Goal: Transaction & Acquisition: Obtain resource

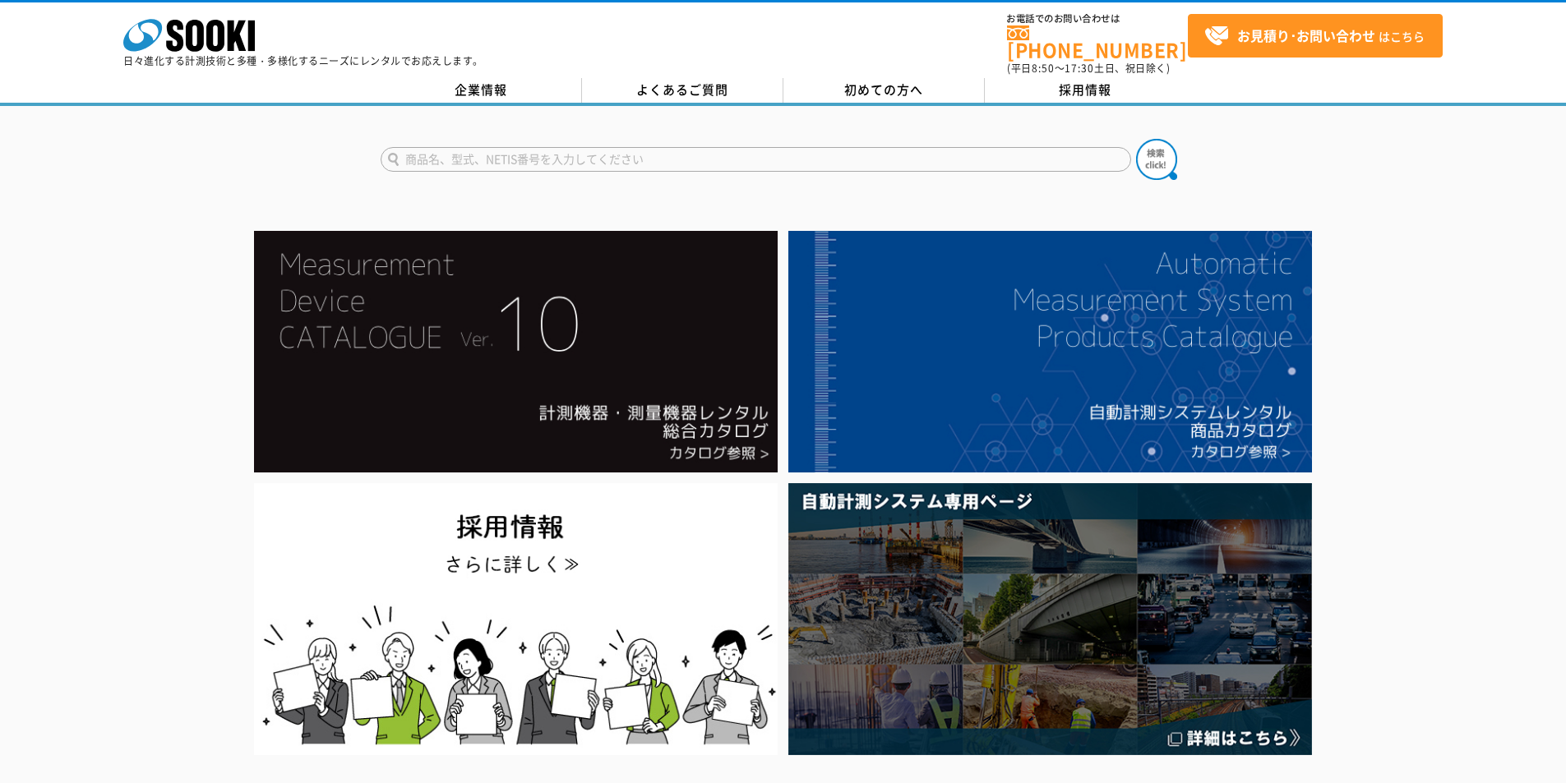
click at [612, 152] on input "text" at bounding box center [756, 159] width 751 height 25
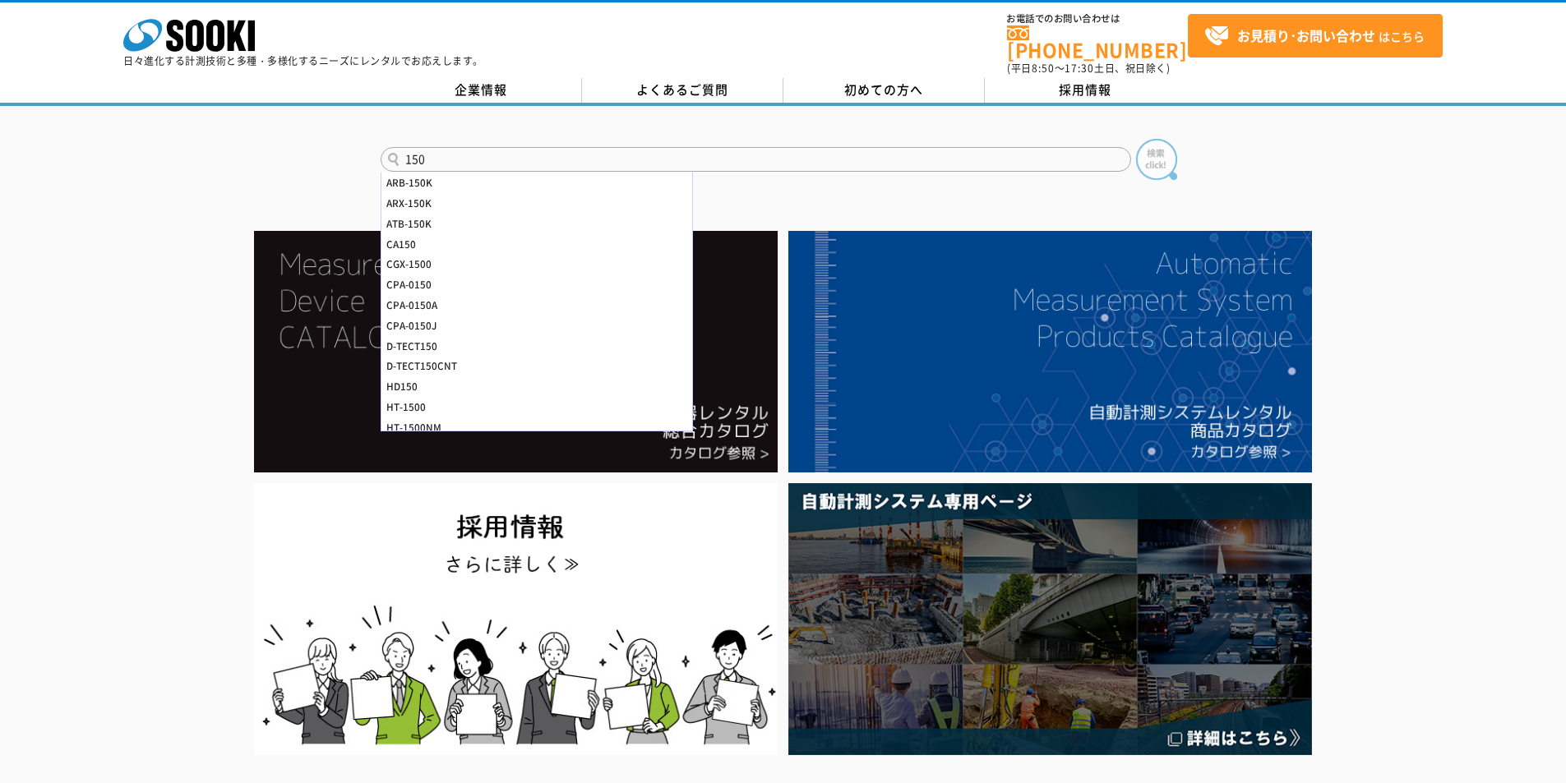
type input "150"
click at [1148, 147] on img at bounding box center [1156, 159] width 41 height 41
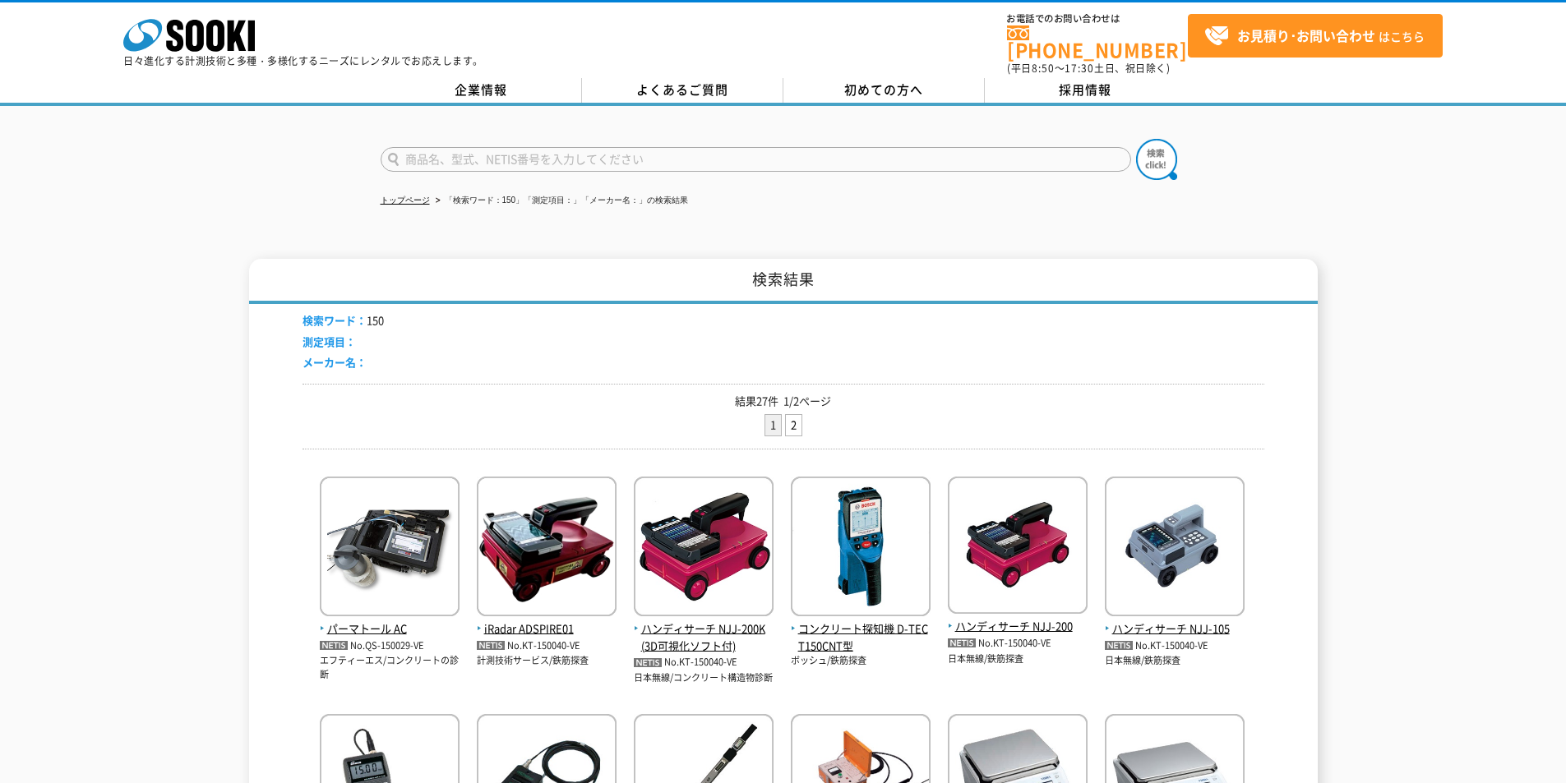
scroll to position [438, 0]
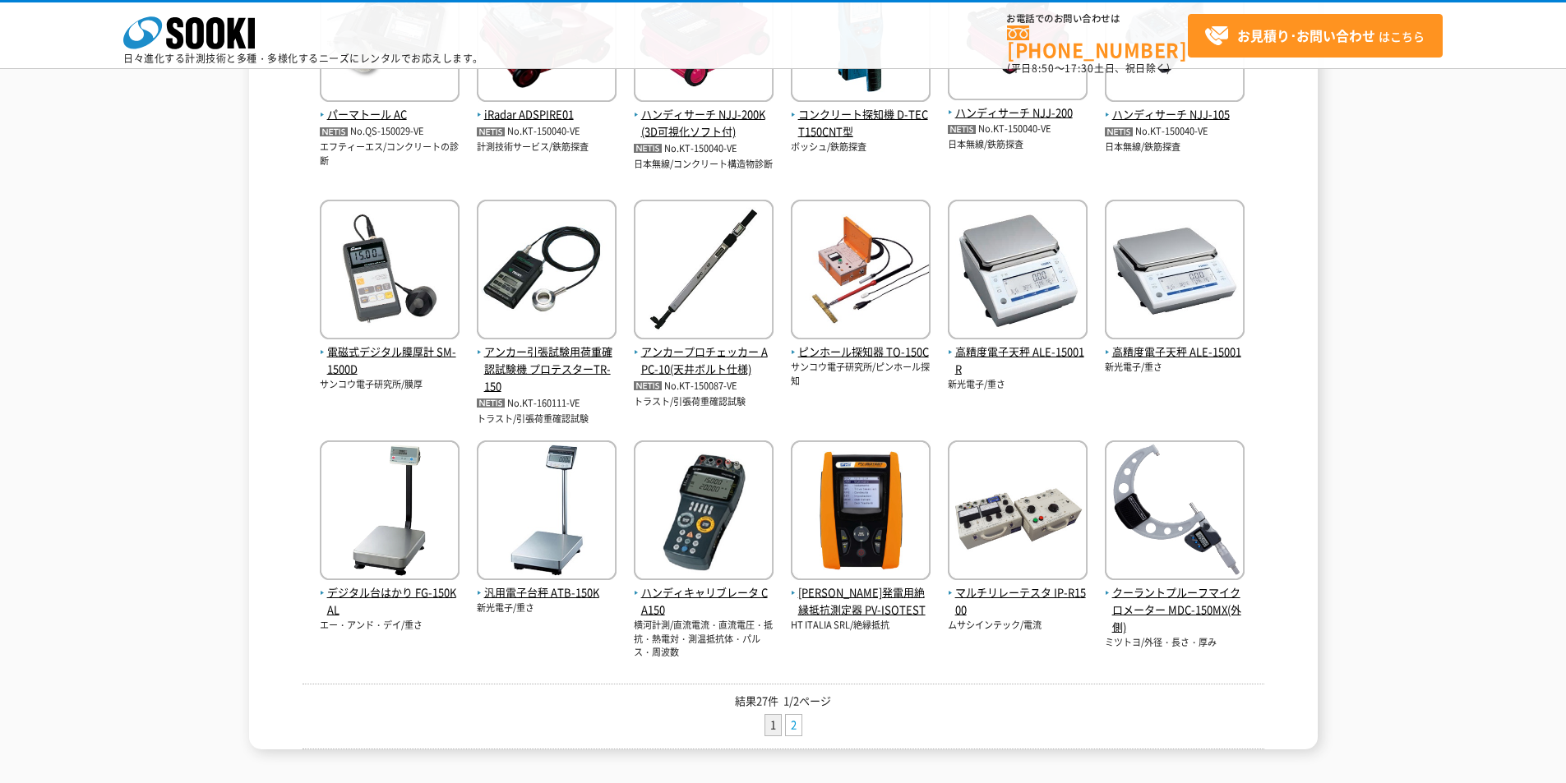
click at [793, 733] on link "2" at bounding box center [794, 725] width 16 height 21
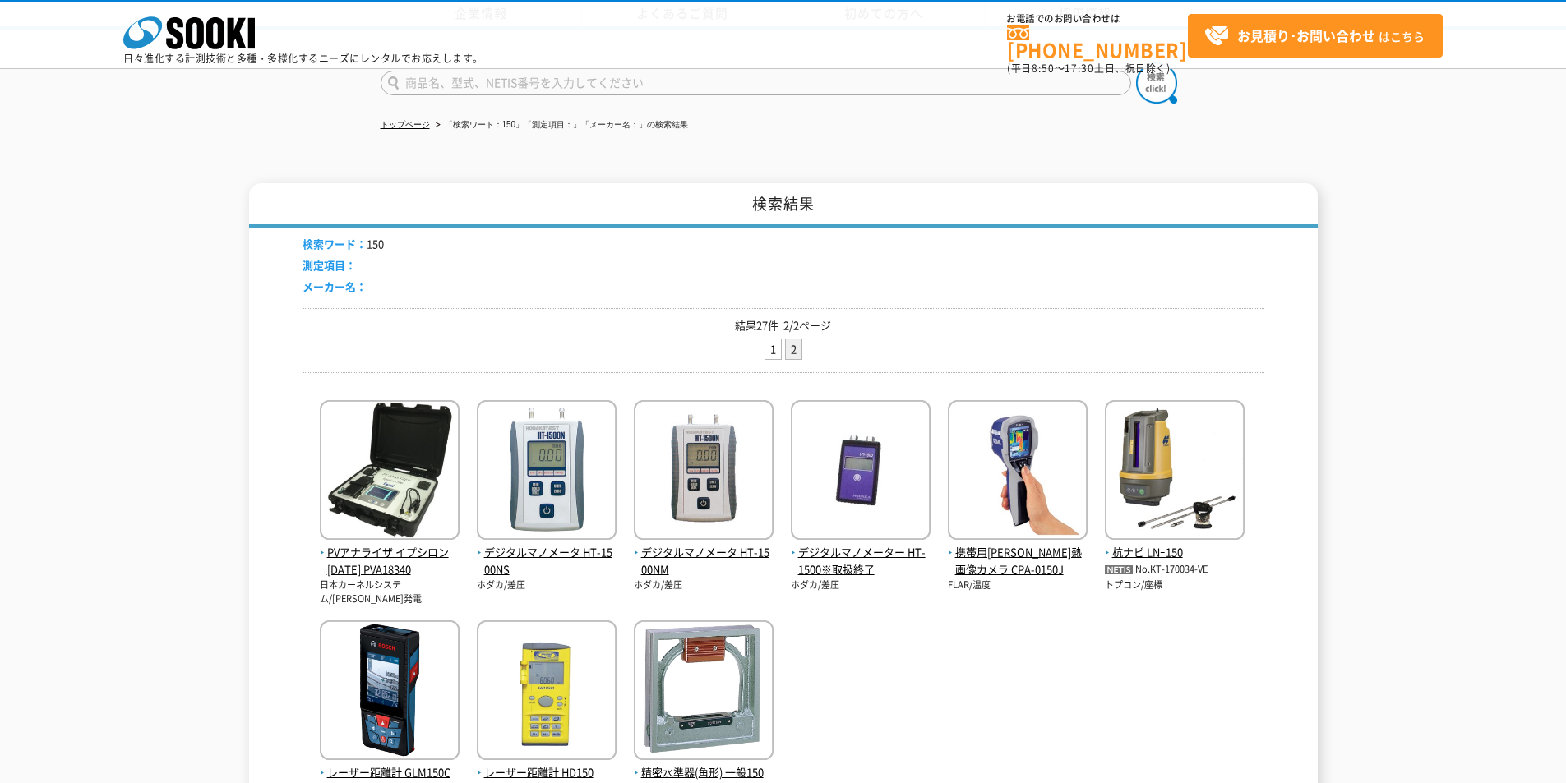
scroll to position [220, 0]
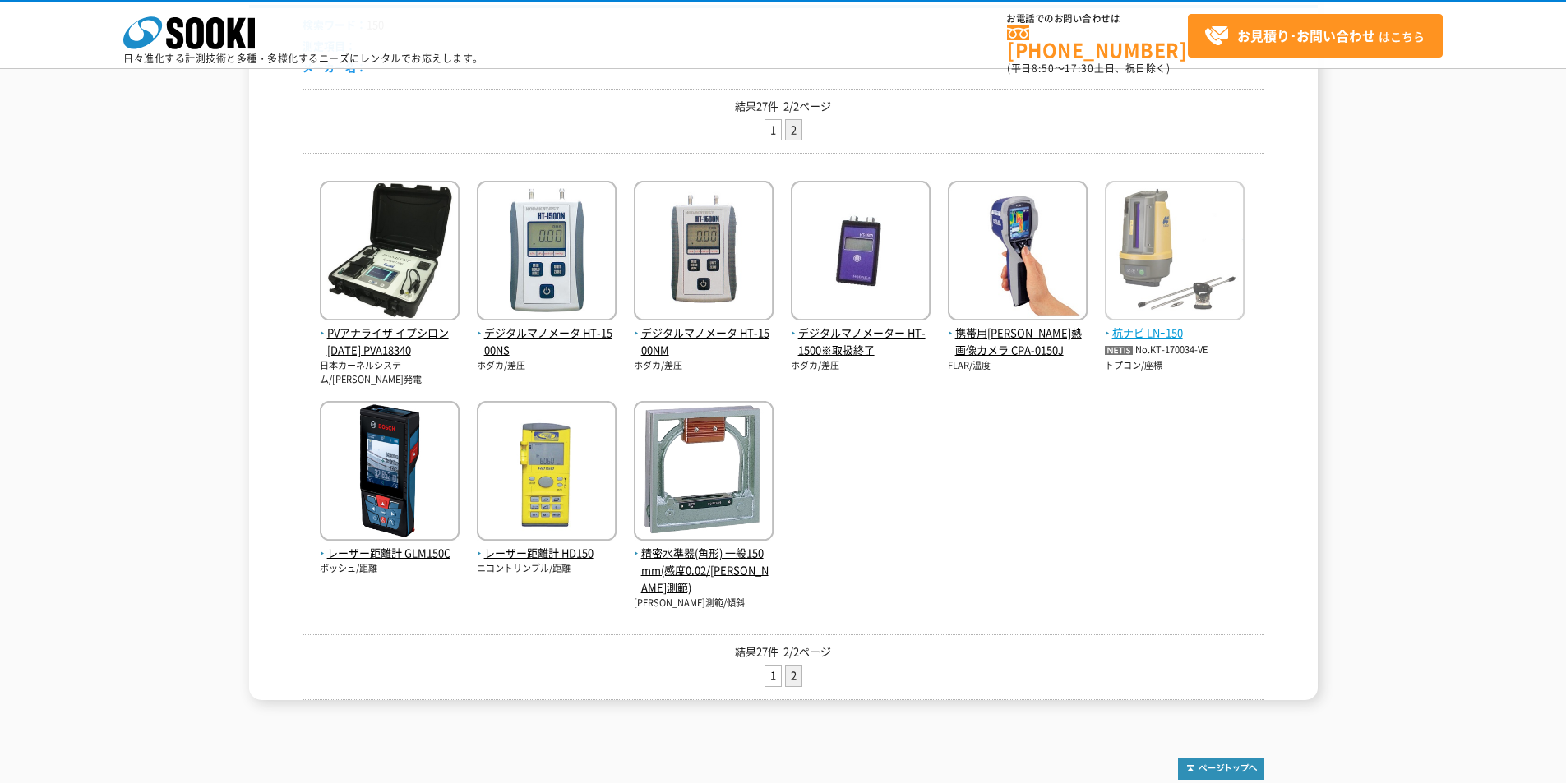
click at [1148, 311] on img at bounding box center [1175, 253] width 140 height 144
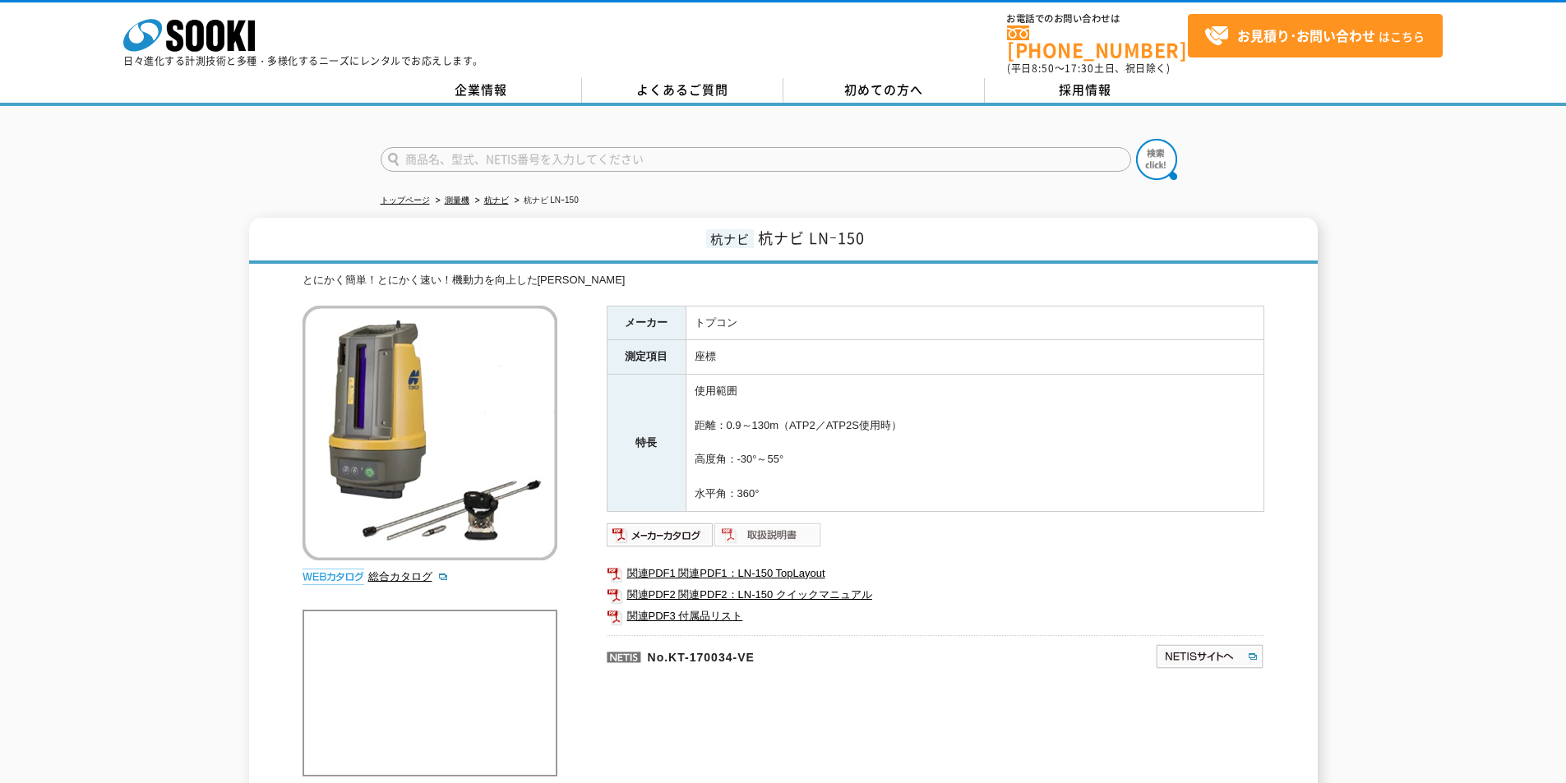
click at [788, 522] on img at bounding box center [768, 535] width 108 height 26
click at [232, 35] on polygon at bounding box center [237, 36] width 19 height 30
